Goal: Navigation & Orientation: Find specific page/section

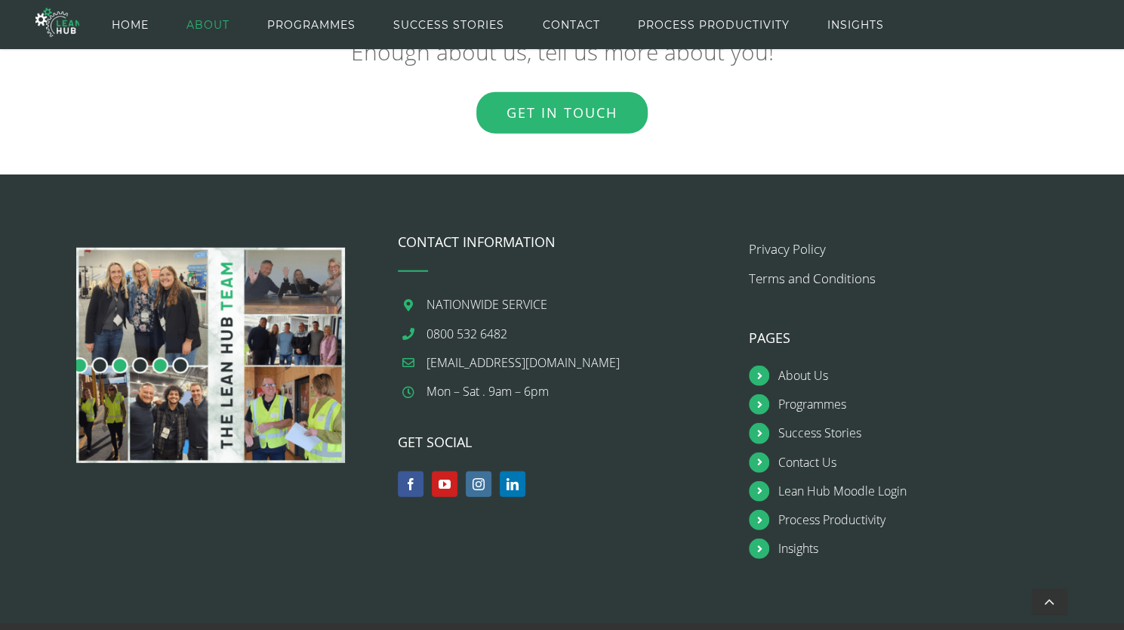
scroll to position [2239, 0]
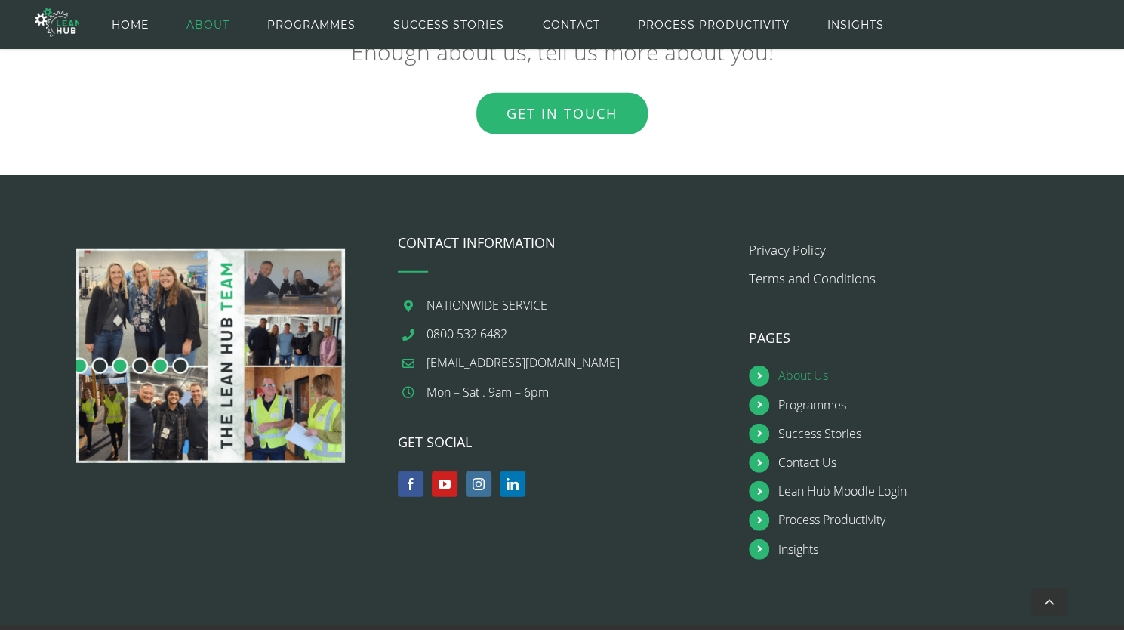
click at [793, 383] on link "About Us" at bounding box center [929, 375] width 300 height 20
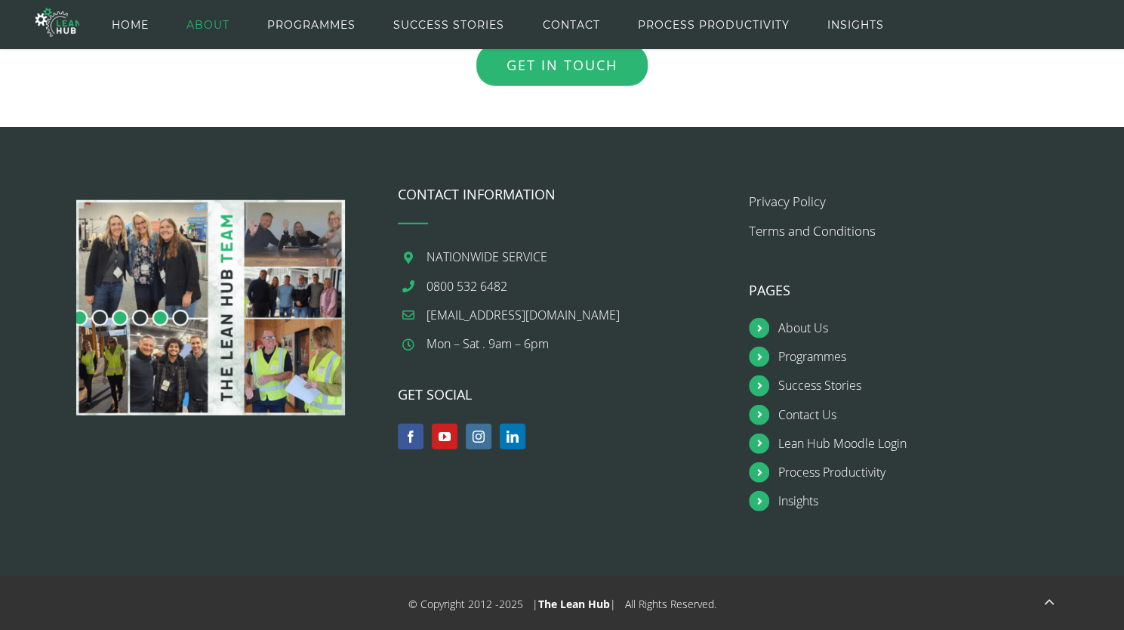
scroll to position [2288, 0]
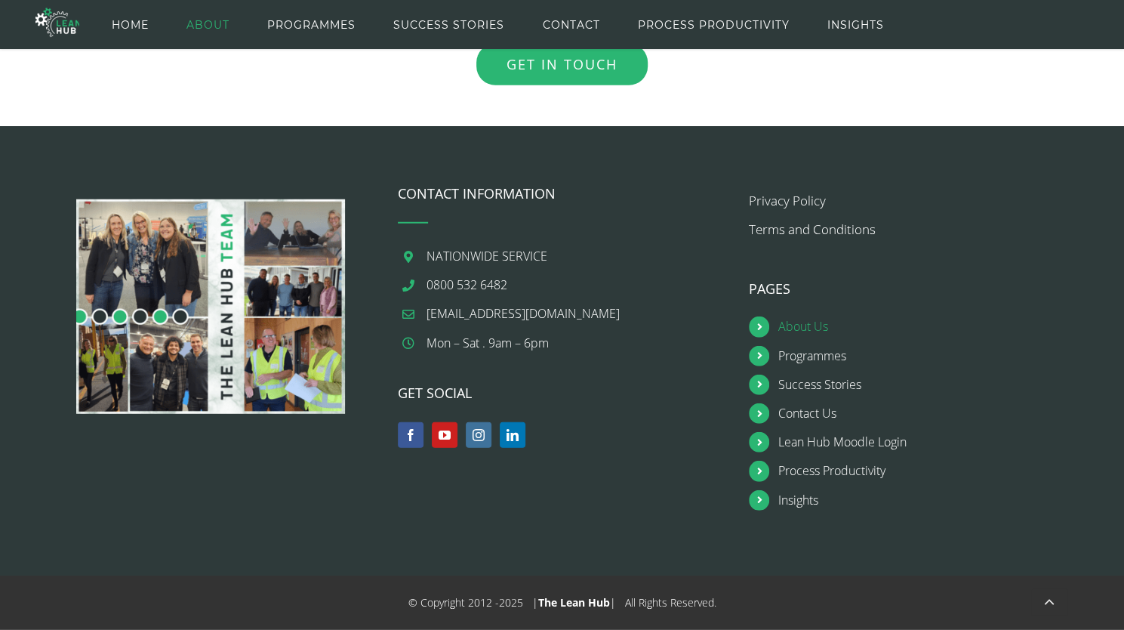
click at [791, 331] on link "About Us" at bounding box center [929, 326] width 300 height 20
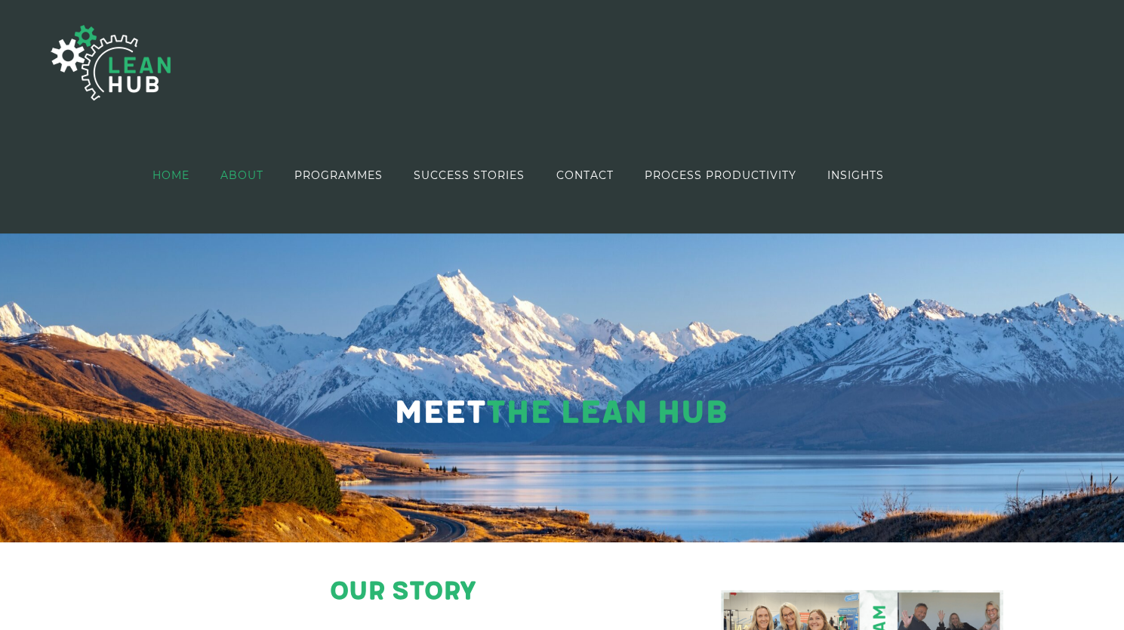
click at [169, 167] on link "HOME" at bounding box center [171, 174] width 37 height 87
